Goal: Task Accomplishment & Management: Complete application form

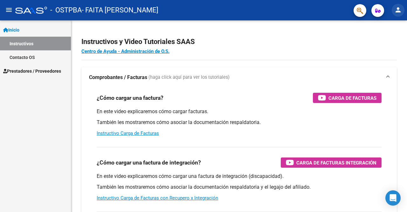
click at [397, 8] on mat-icon "person" at bounding box center [399, 10] width 8 height 8
click at [47, 71] on div at bounding box center [203, 106] width 407 height 212
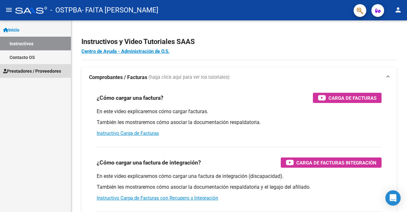
click at [47, 71] on span "Prestadores / Proveedores" at bounding box center [32, 70] width 58 height 7
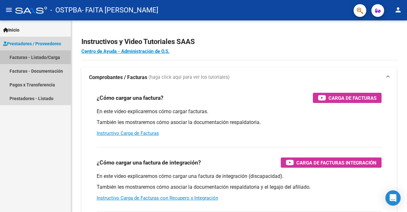
click at [46, 58] on link "Facturas - Listado/Carga" at bounding box center [35, 57] width 71 height 14
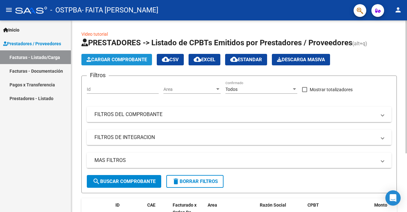
click at [132, 61] on span "Cargar Comprobante" at bounding box center [117, 60] width 60 height 6
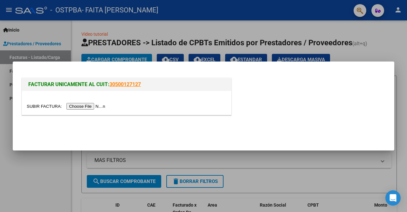
click at [95, 105] on input "file" at bounding box center [67, 106] width 81 height 7
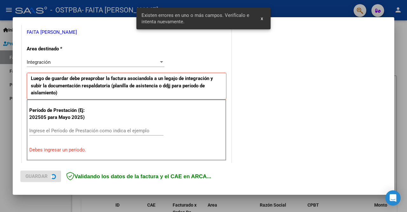
scroll to position [147, 0]
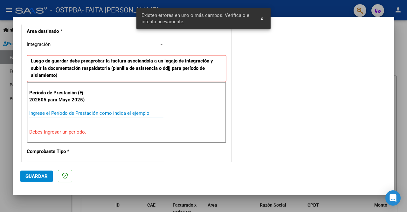
click at [92, 110] on input "Ingrese el Período de Prestación como indica el ejemplo" at bounding box center [96, 113] width 134 height 6
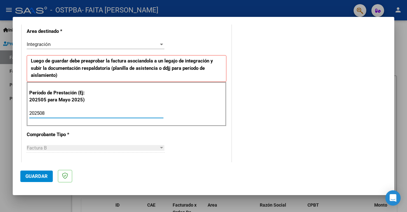
type input "202508"
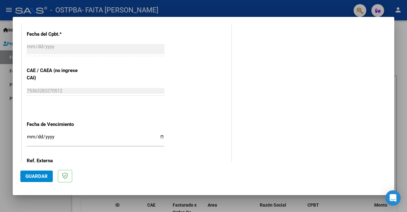
scroll to position [389, 0]
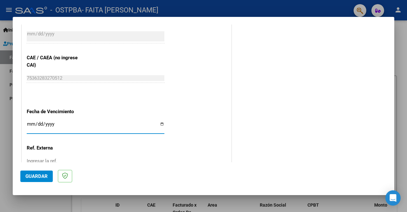
click at [160, 123] on input "Ingresar la fecha" at bounding box center [96, 126] width 138 height 10
type input "[DATE]"
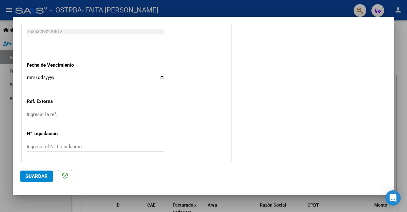
scroll to position [435, 0]
click at [43, 176] on span "Guardar" at bounding box center [36, 176] width 22 height 6
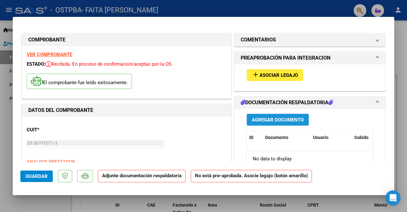
click at [277, 117] on span "Agregar Documento" at bounding box center [278, 120] width 52 height 6
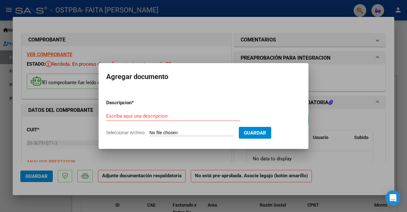
click at [245, 138] on form "Descripcion * Escriba aquí una descripcion Seleccionar Archivo Guardar" at bounding box center [203, 117] width 195 height 46
click at [190, 116] on input "Escriba aquí una descripcion" at bounding box center [173, 116] width 134 height 6
type input "p"
type input "PLANILLA ASISTENCIA AGOSTO"
click at [220, 134] on input "Seleccionar Archivo" at bounding box center [192, 133] width 84 height 6
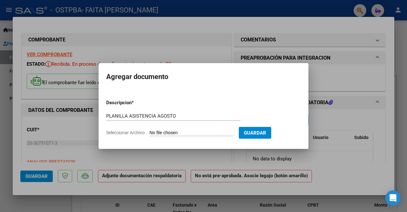
type input "C:\fakepath\[PERSON_NAME] PLANILLA TRANSPORTE [DATE].pdf"
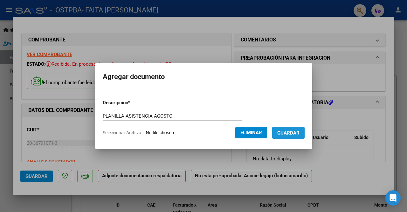
click at [297, 136] on button "Guardar" at bounding box center [288, 133] width 32 height 12
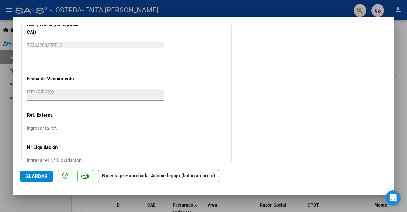
scroll to position [420, 0]
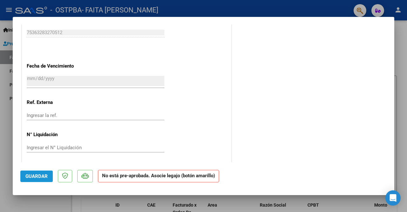
click at [32, 178] on span "Guardar" at bounding box center [36, 176] width 22 height 6
click at [403, 68] on div at bounding box center [203, 106] width 407 height 212
type input "$ 0,00"
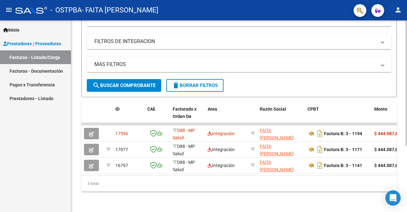
scroll to position [100, 0]
click at [407, 160] on div at bounding box center [407, 148] width 2 height 125
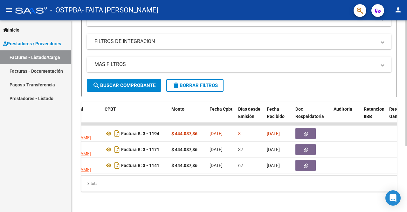
scroll to position [0, 0]
